Goal: Task Accomplishment & Management: Manage account settings

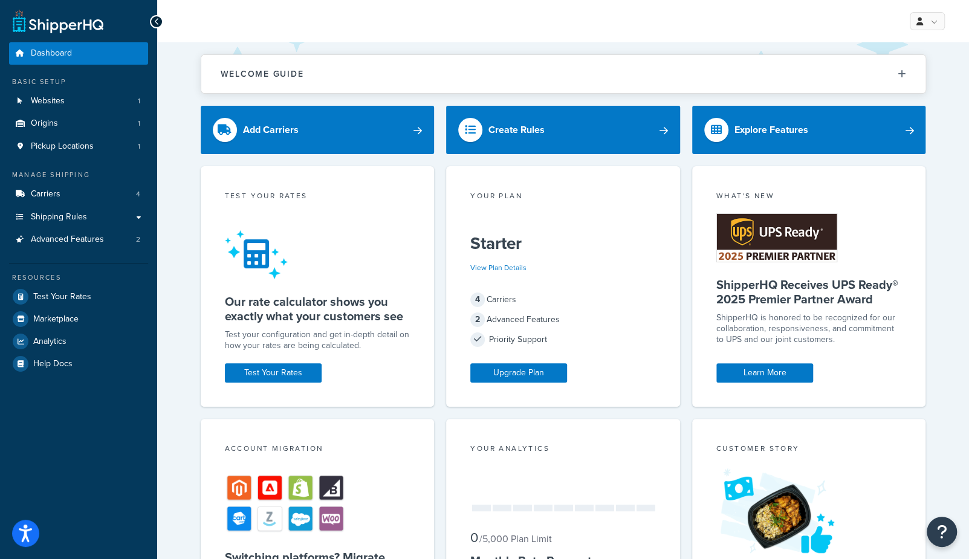
click at [171, 183] on div "Welcome Guide ShipperHQ: An Overview Carrier Setup Shipping Rules Overview Comm…" at bounding box center [563, 499] width 812 height 915
click at [84, 241] on span "Advanced Features" at bounding box center [67, 240] width 73 height 10
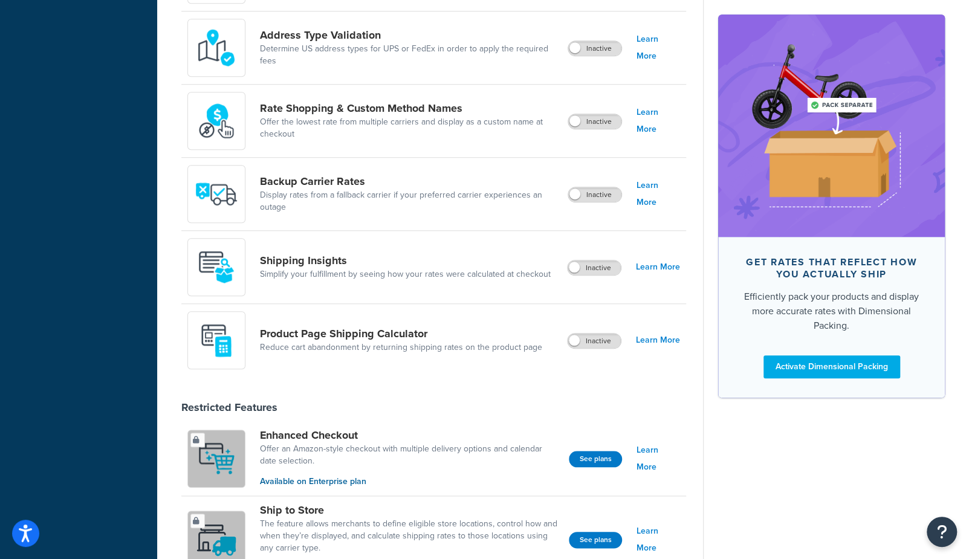
scroll to position [544, 0]
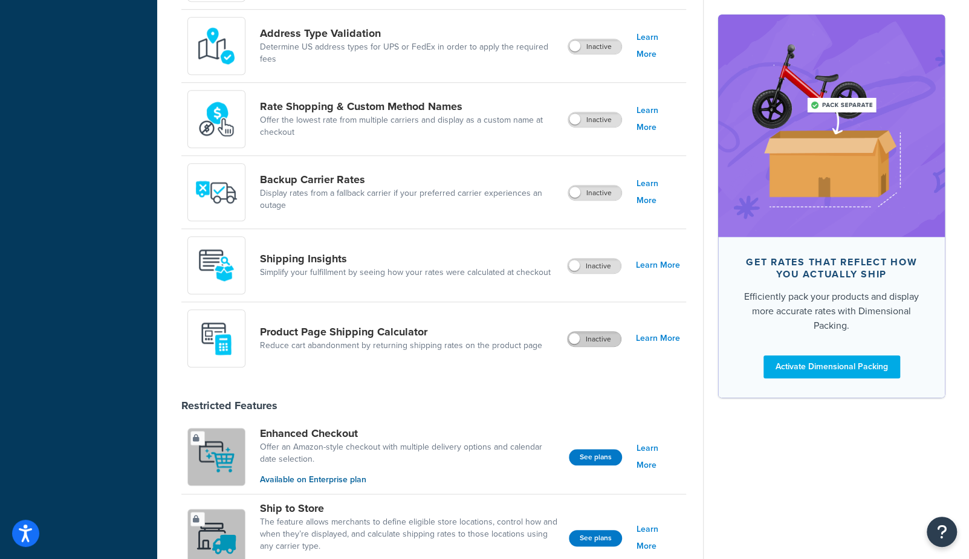
click at [605, 340] on label "Inactive" at bounding box center [594, 339] width 53 height 15
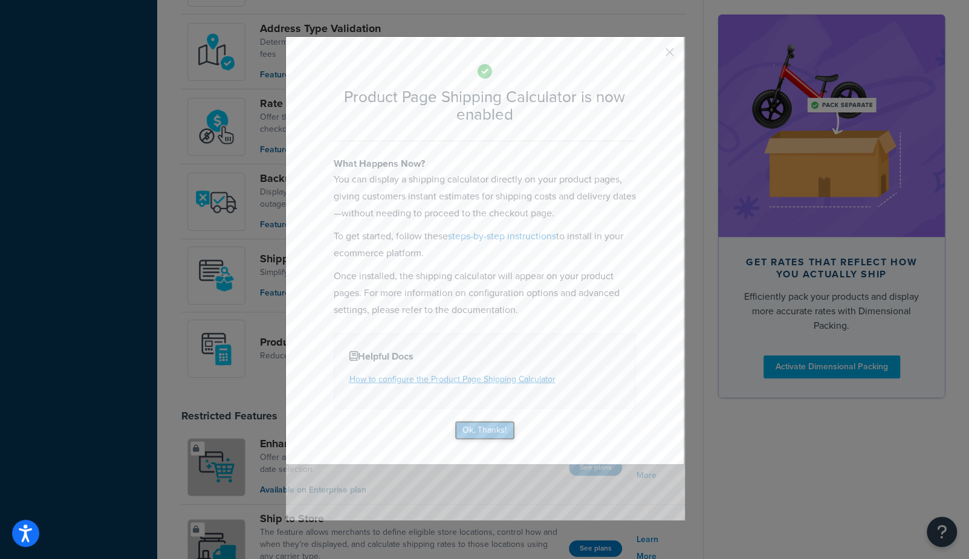
click at [489, 432] on button "Ok, Thanks!" at bounding box center [485, 430] width 60 height 19
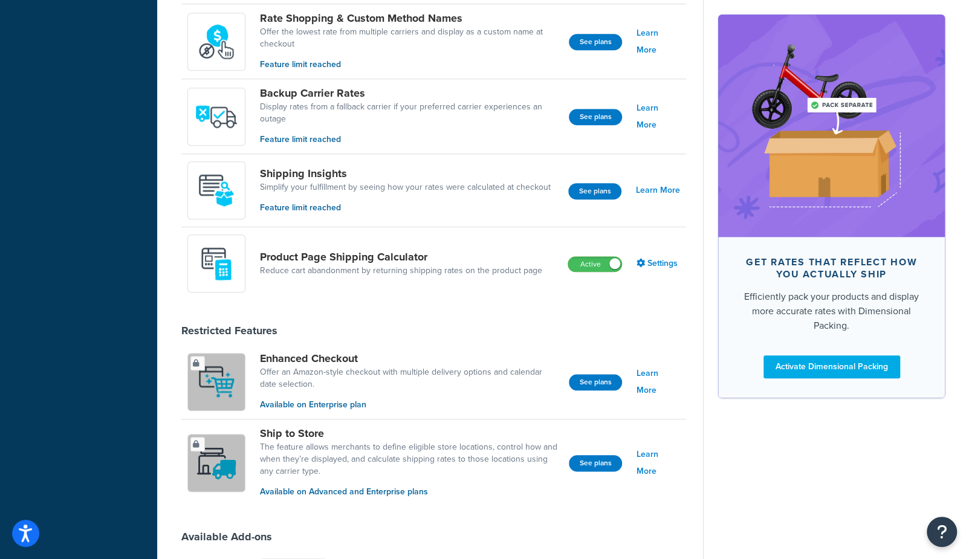
scroll to position [630, 0]
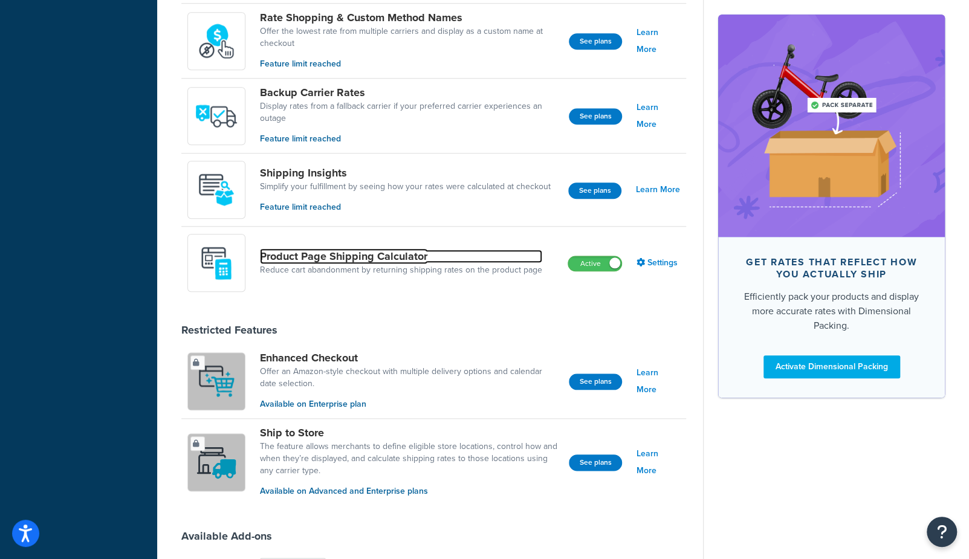
click at [388, 252] on link "Product Page Shipping Calculator" at bounding box center [401, 256] width 282 height 13
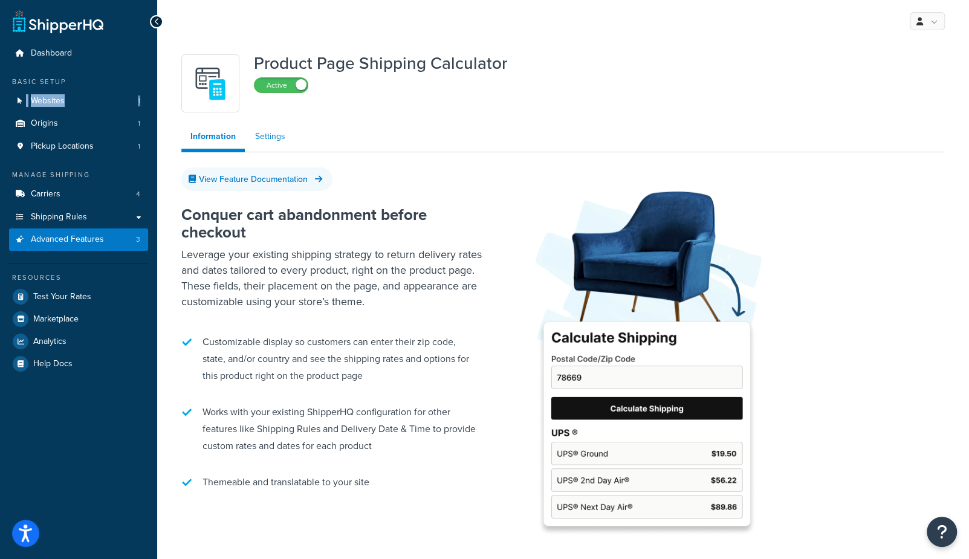
click at [275, 126] on link "Settings" at bounding box center [270, 137] width 48 height 24
select select "US"
select select "false"
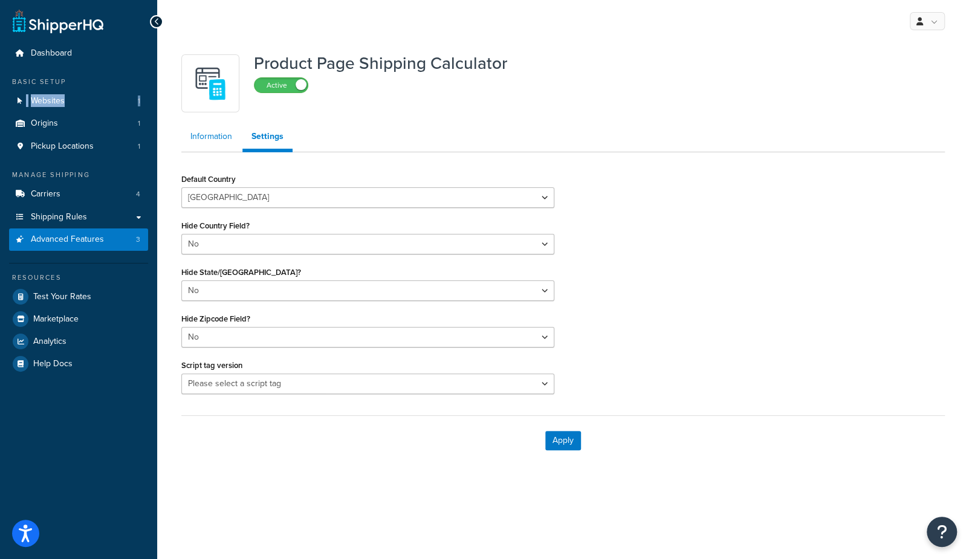
click at [206, 134] on link "Information" at bounding box center [211, 137] width 60 height 24
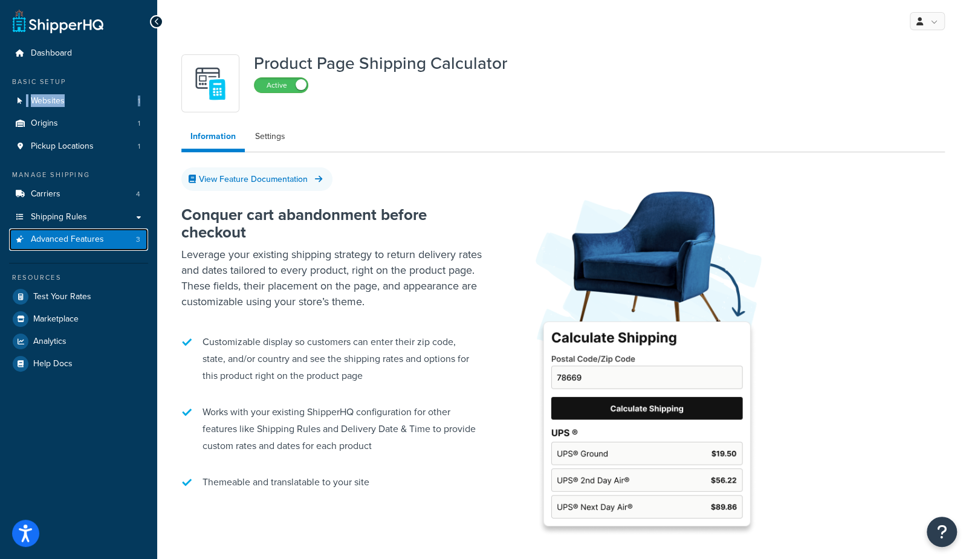
click at [88, 242] on span "Advanced Features" at bounding box center [67, 240] width 73 height 10
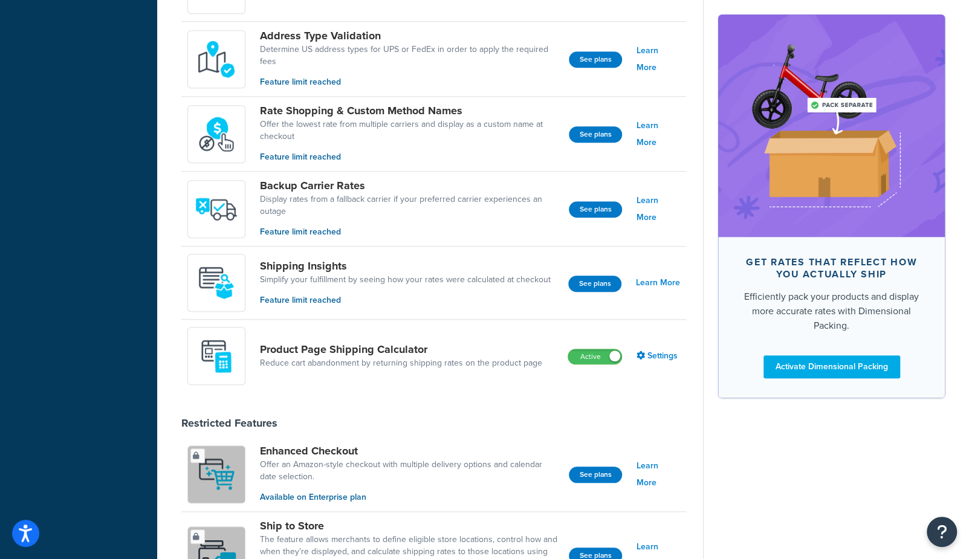
scroll to position [556, 0]
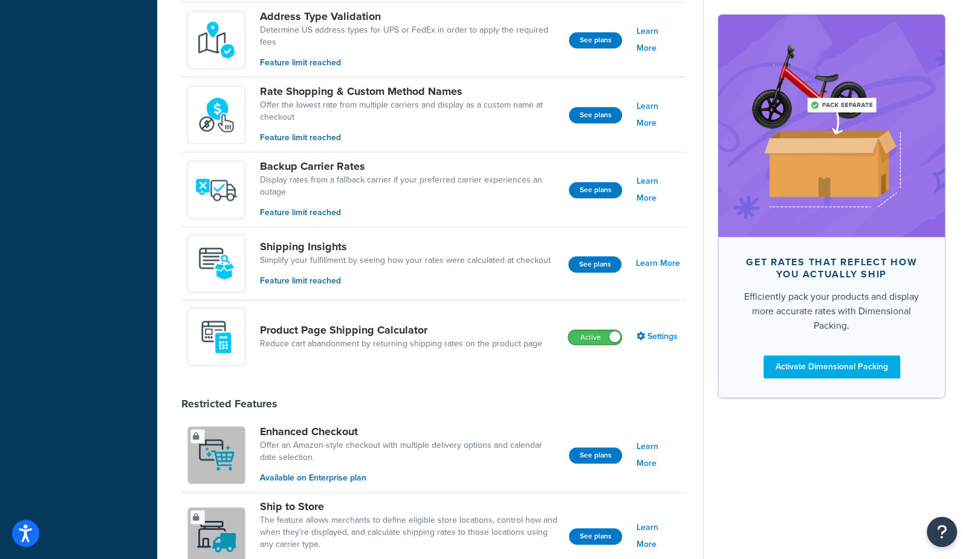
click at [610, 335] on span at bounding box center [614, 336] width 11 height 11
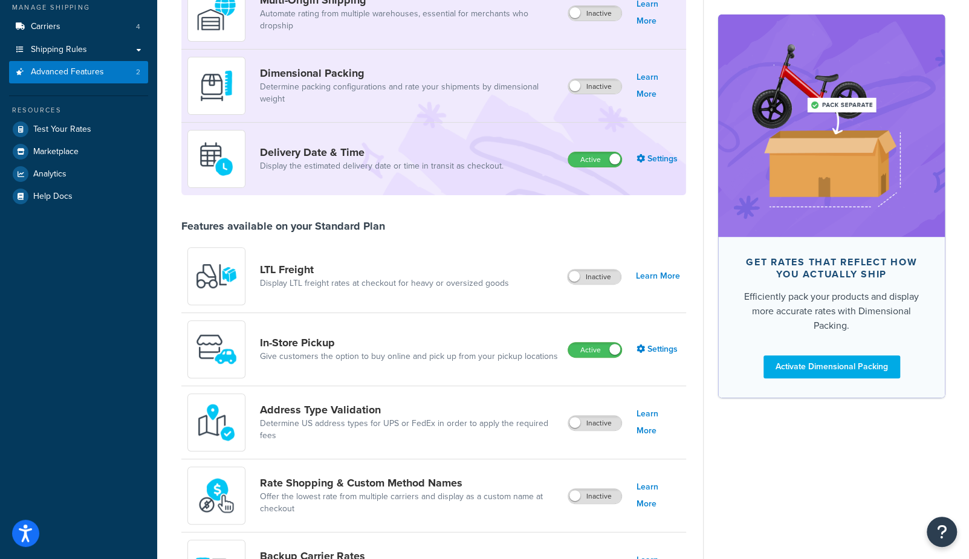
scroll to position [0, 0]
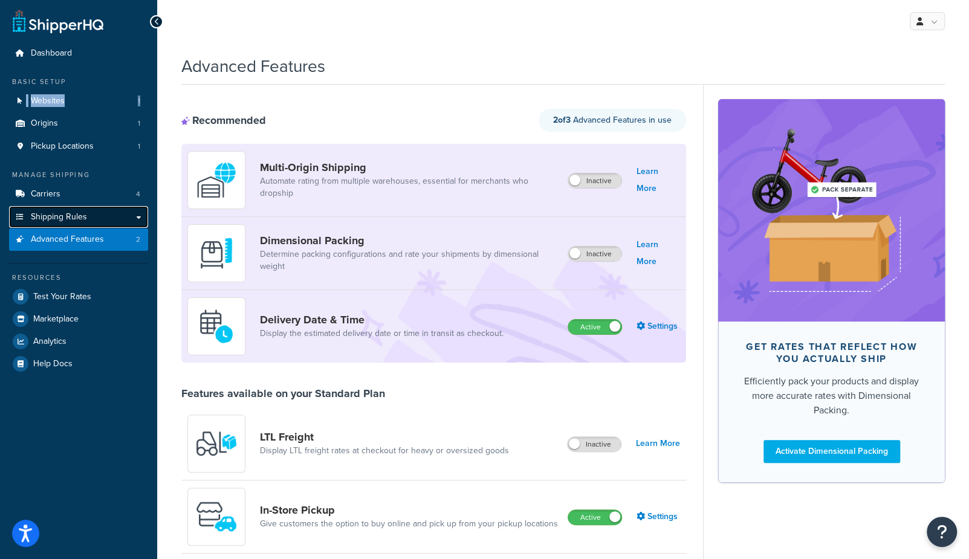
click at [52, 218] on span "Shipping Rules" at bounding box center [59, 217] width 56 height 10
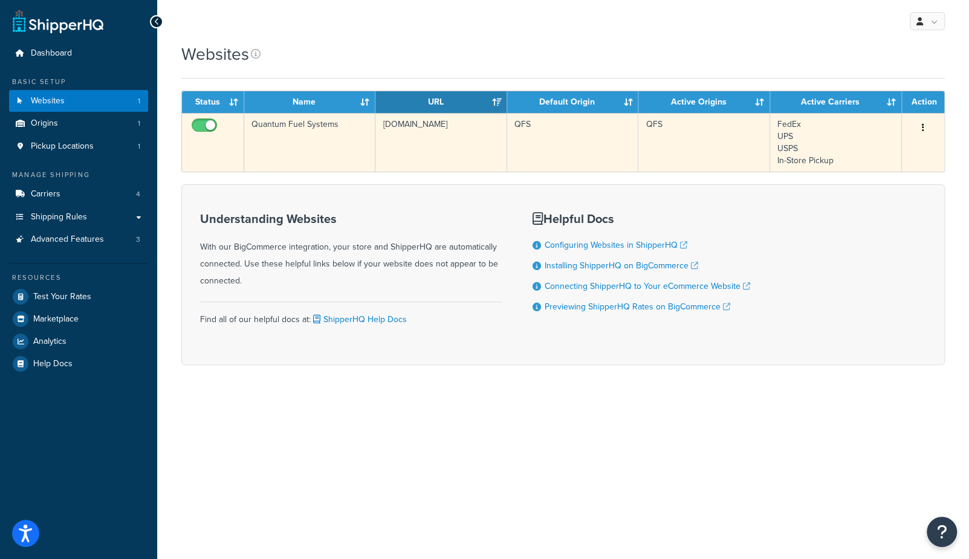
click at [296, 152] on td "Quantum Fuel Systems" at bounding box center [309, 142] width 131 height 59
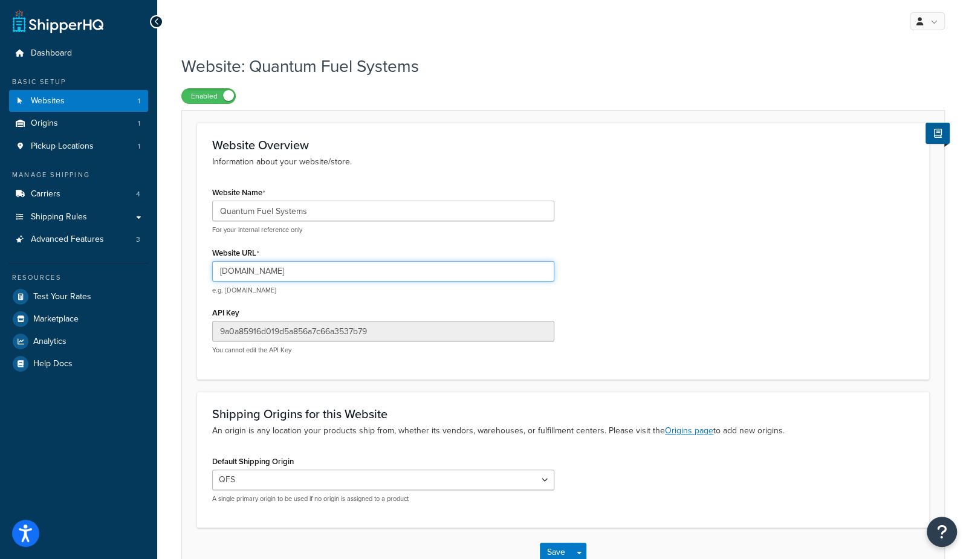
click at [342, 271] on input "quantum-fuel-systems.mybigcommerce.com" at bounding box center [383, 271] width 342 height 21
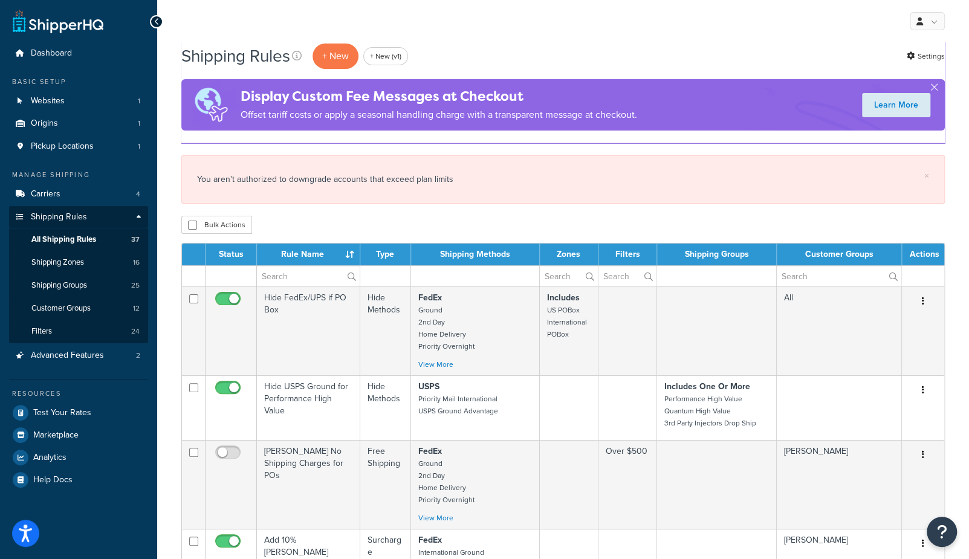
click at [376, 223] on div "Bulk Actions Duplicate Delete" at bounding box center [563, 225] width 764 height 18
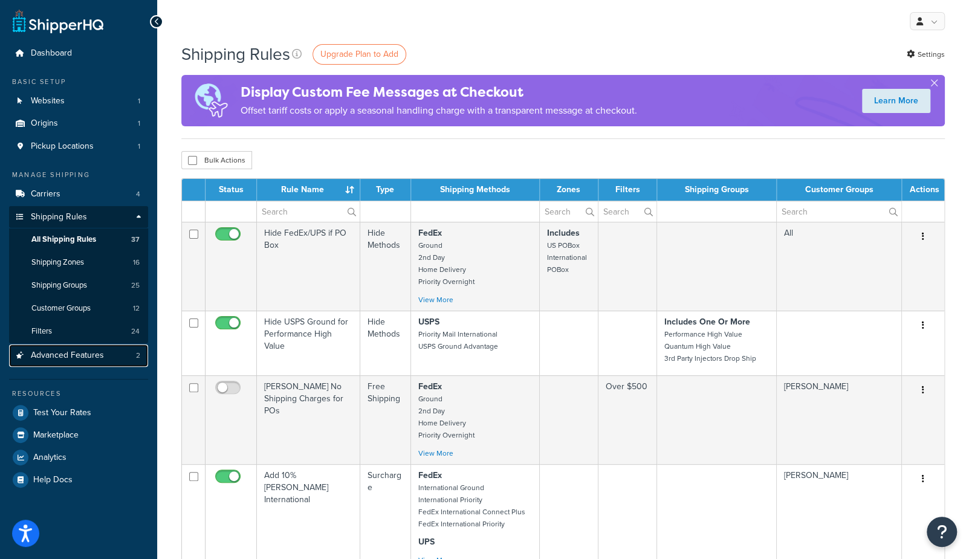
click at [65, 355] on span "Advanced Features" at bounding box center [67, 356] width 73 height 10
